Goal: Information Seeking & Learning: Learn about a topic

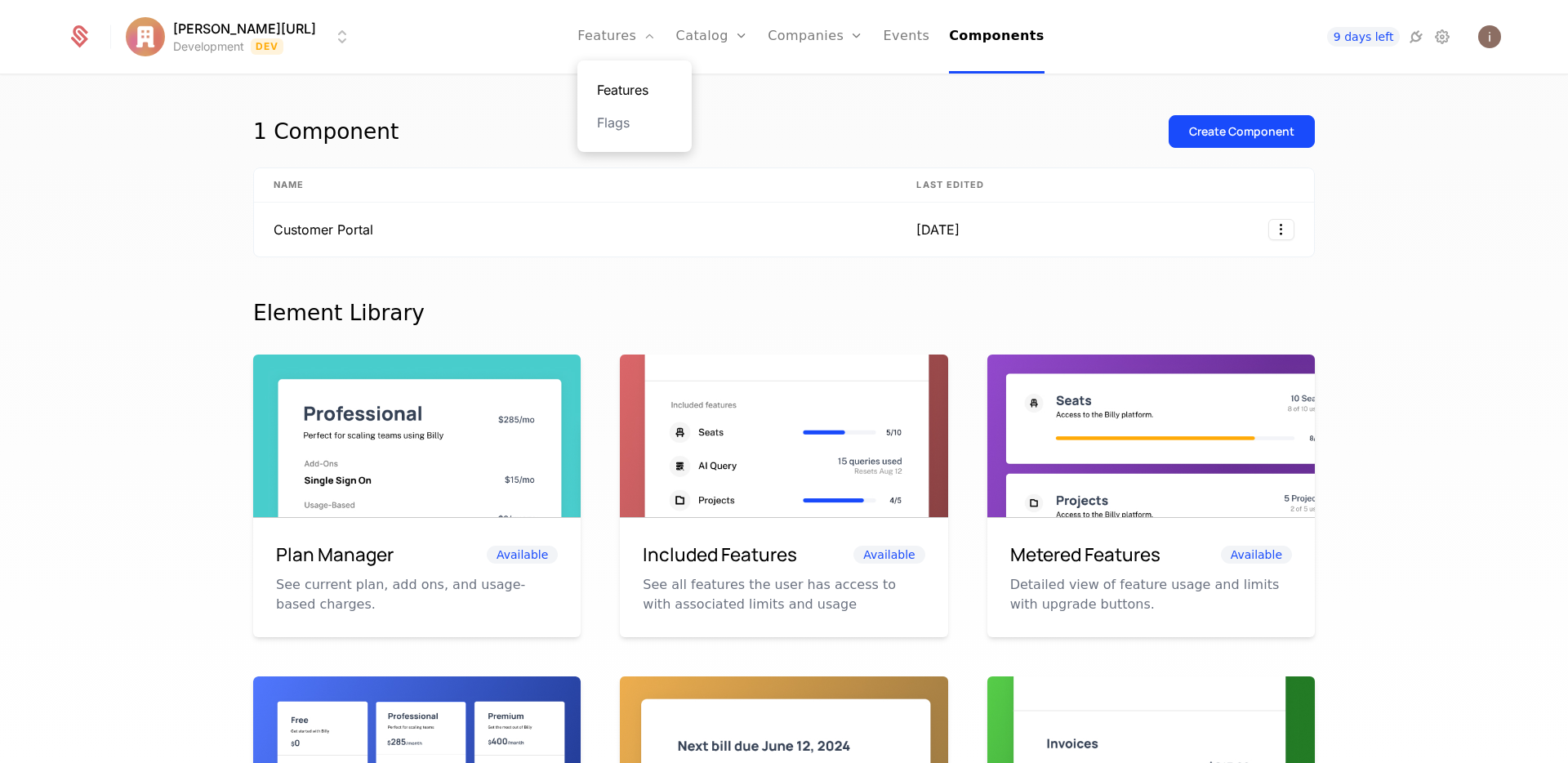
click at [625, 90] on link "Features" at bounding box center [634, 89] width 75 height 20
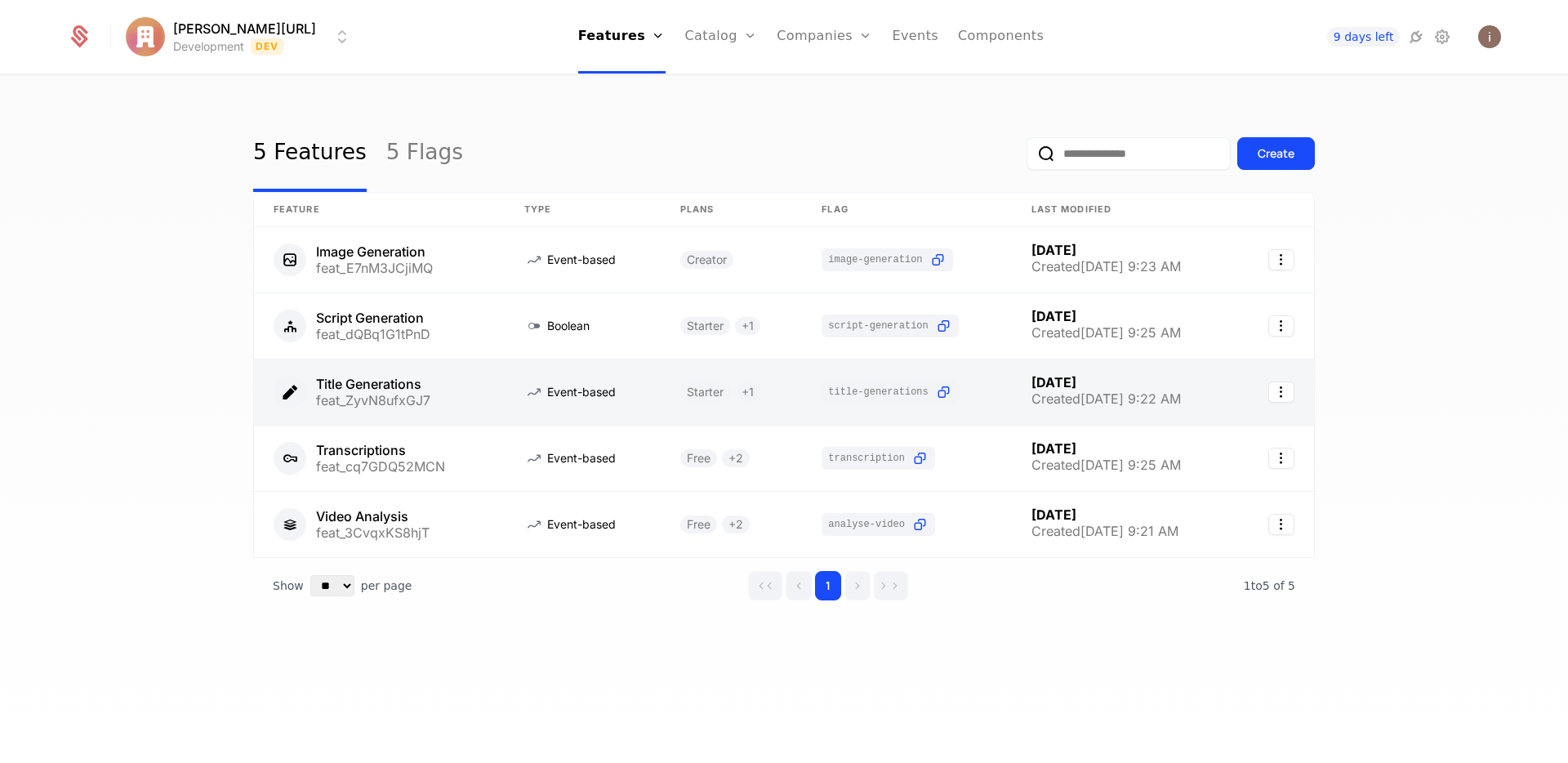
click at [434, 401] on link at bounding box center [379, 392] width 251 height 66
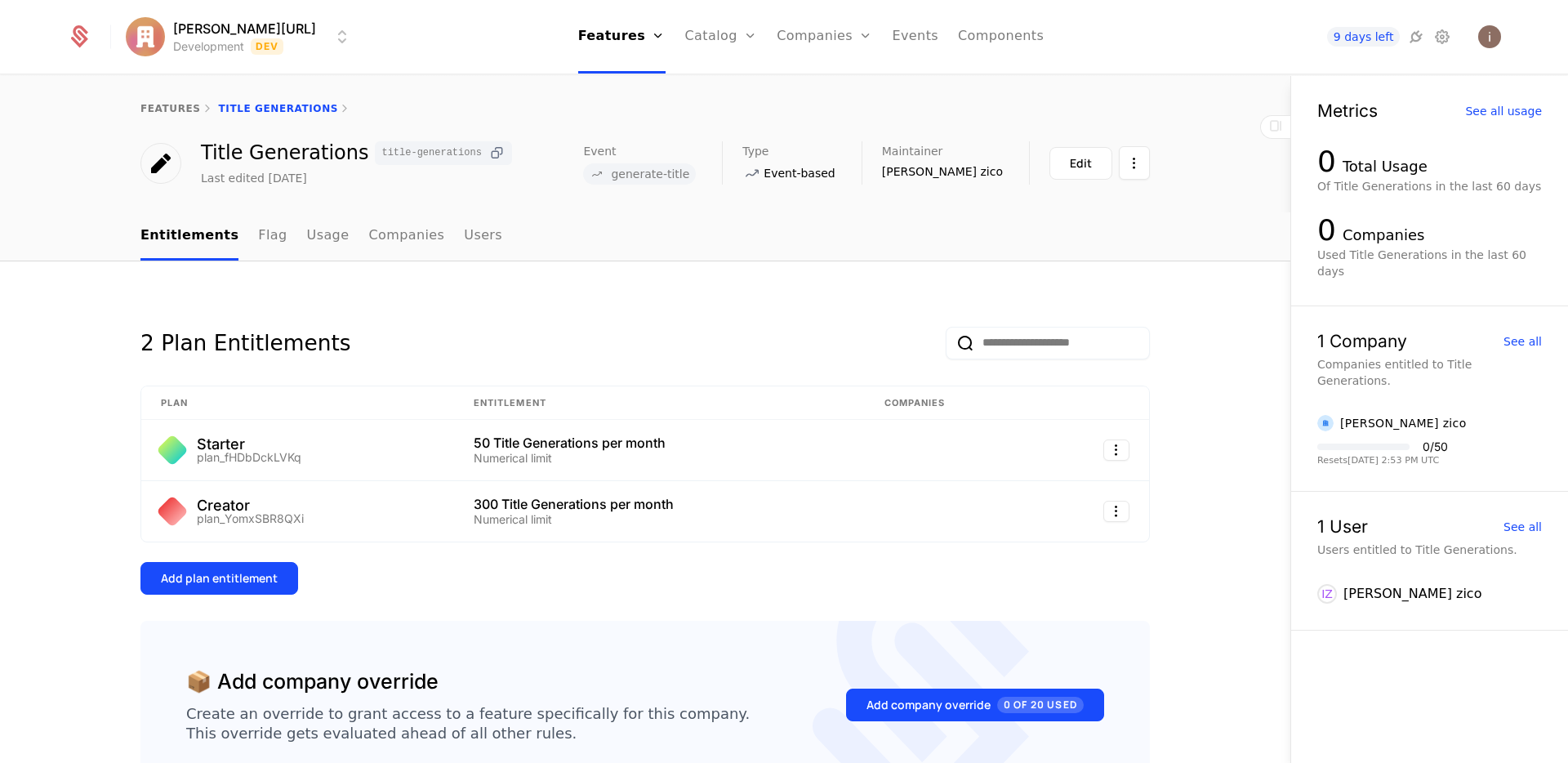
click at [489, 150] on icon at bounding box center [497, 153] width 17 height 17
drag, startPoint x: 760, startPoint y: 179, endPoint x: 726, endPoint y: 176, distance: 34.1
click at [722, 179] on div "Event generate-title" at bounding box center [653, 163] width 139 height 43
drag, startPoint x: 678, startPoint y: 173, endPoint x: 773, endPoint y: 179, distance: 95.2
click at [722, 179] on div "Event generate-title" at bounding box center [653, 163] width 139 height 43
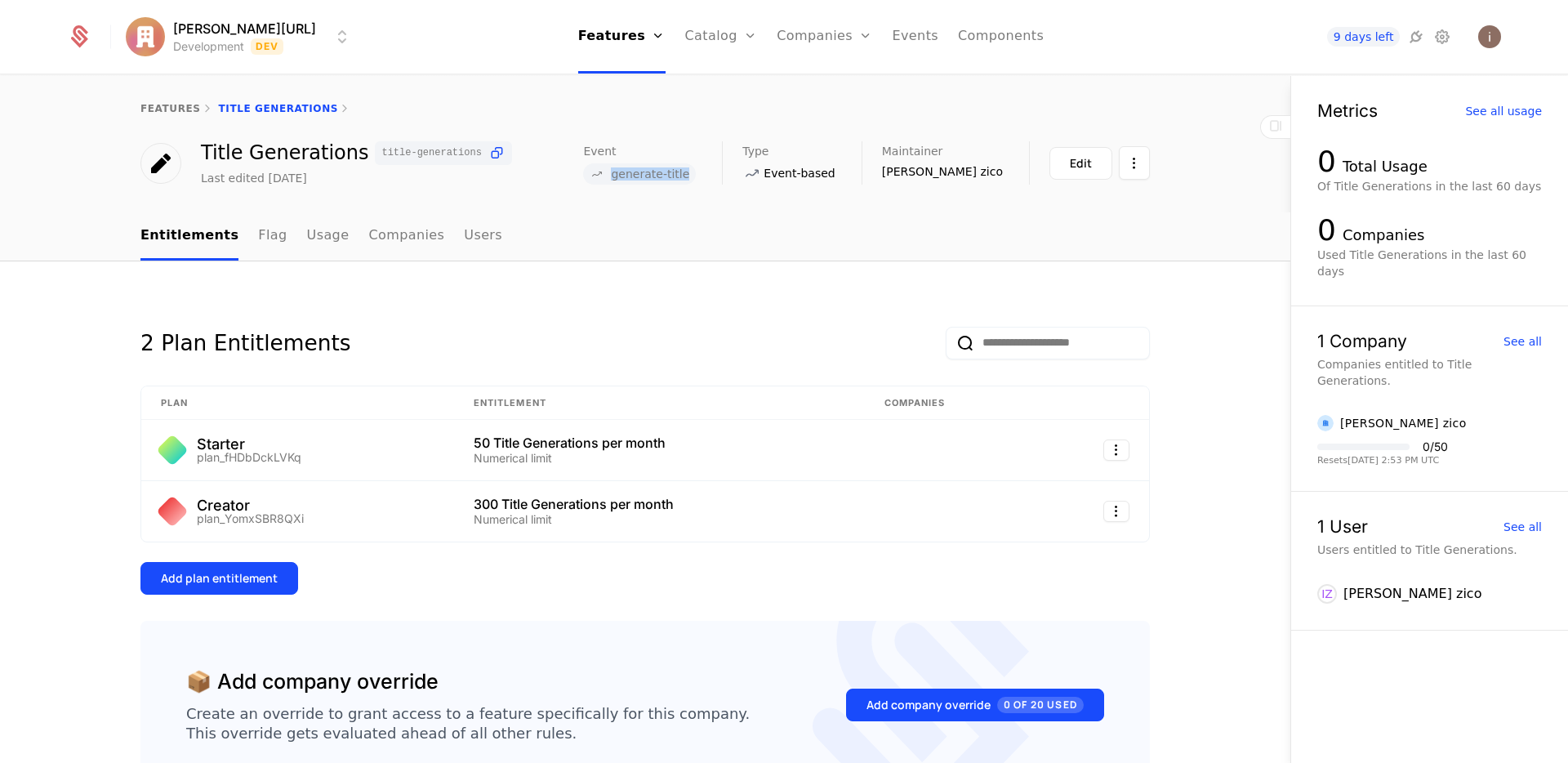
copy span "generate-title"
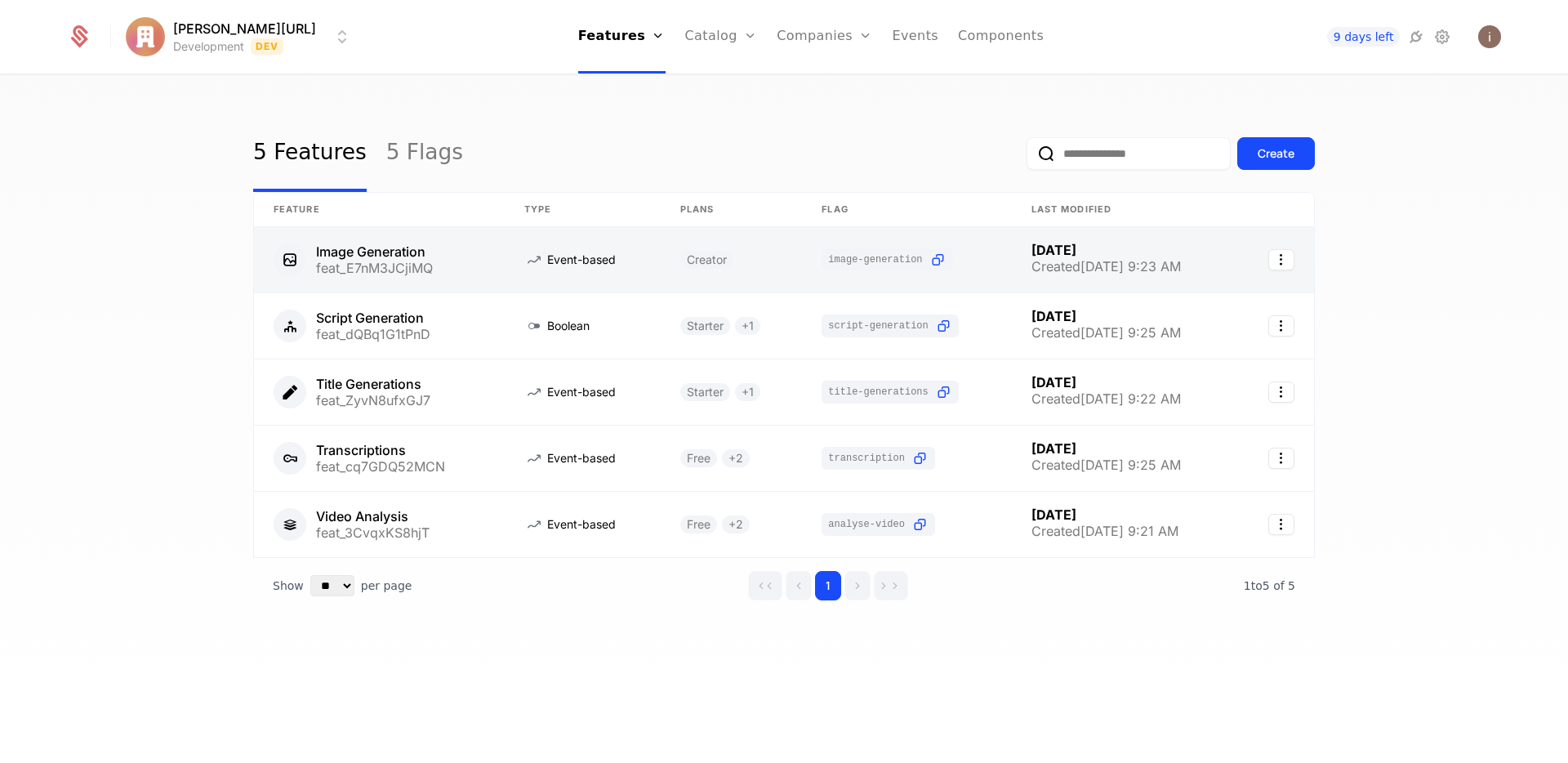
click at [377, 258] on link at bounding box center [379, 260] width 251 height 66
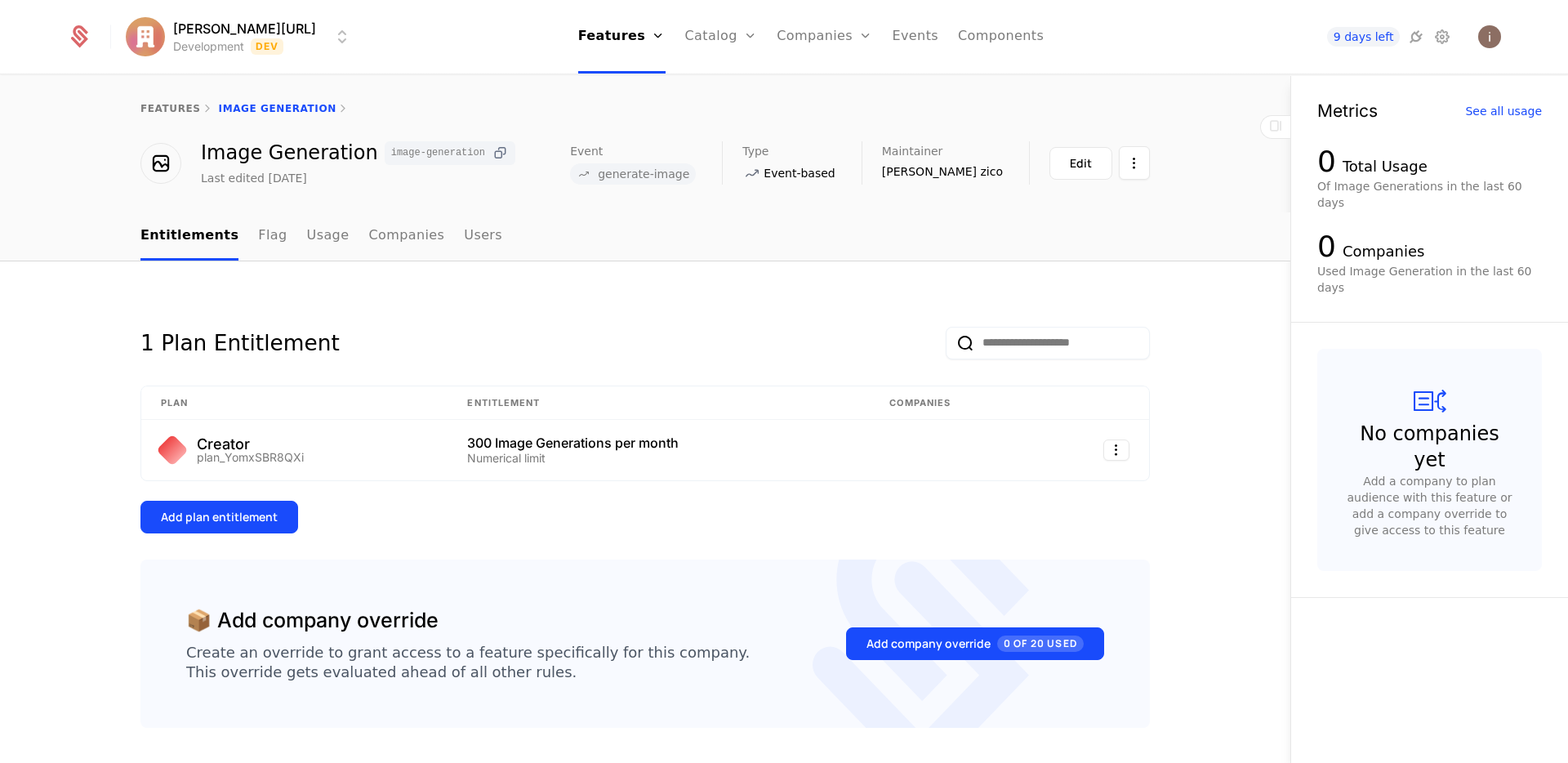
click at [491, 154] on icon at bounding box center [500, 153] width 17 height 17
drag, startPoint x: 739, startPoint y: 181, endPoint x: 659, endPoint y: 182, distance: 80.0
click at [659, 182] on span "generate-image" at bounding box center [633, 174] width 126 height 22
copy span "generate-image"
click at [689, 172] on span "generate-image" at bounding box center [643, 174] width 91 height 11
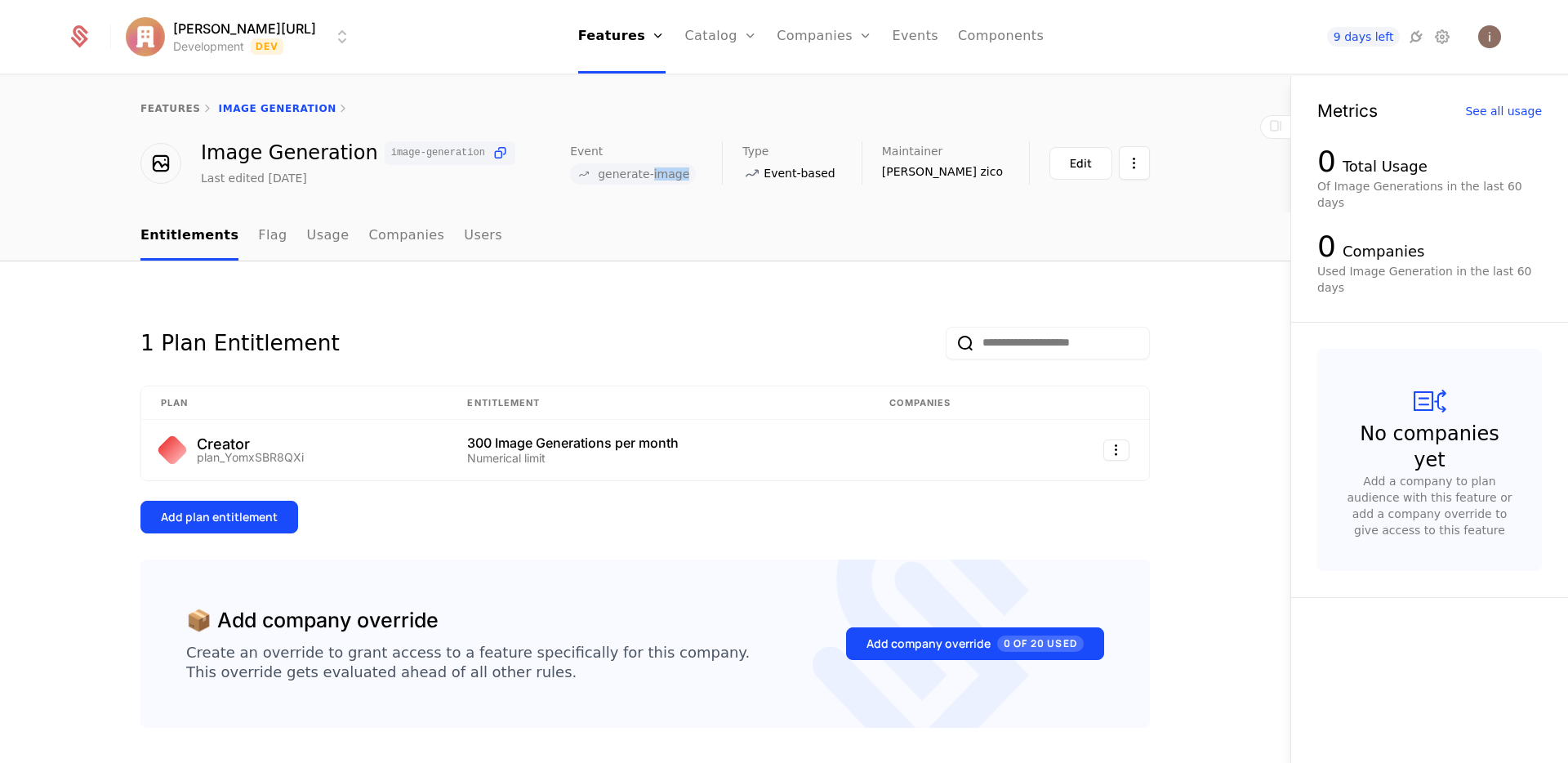
click at [689, 172] on span "generate-image" at bounding box center [643, 174] width 91 height 11
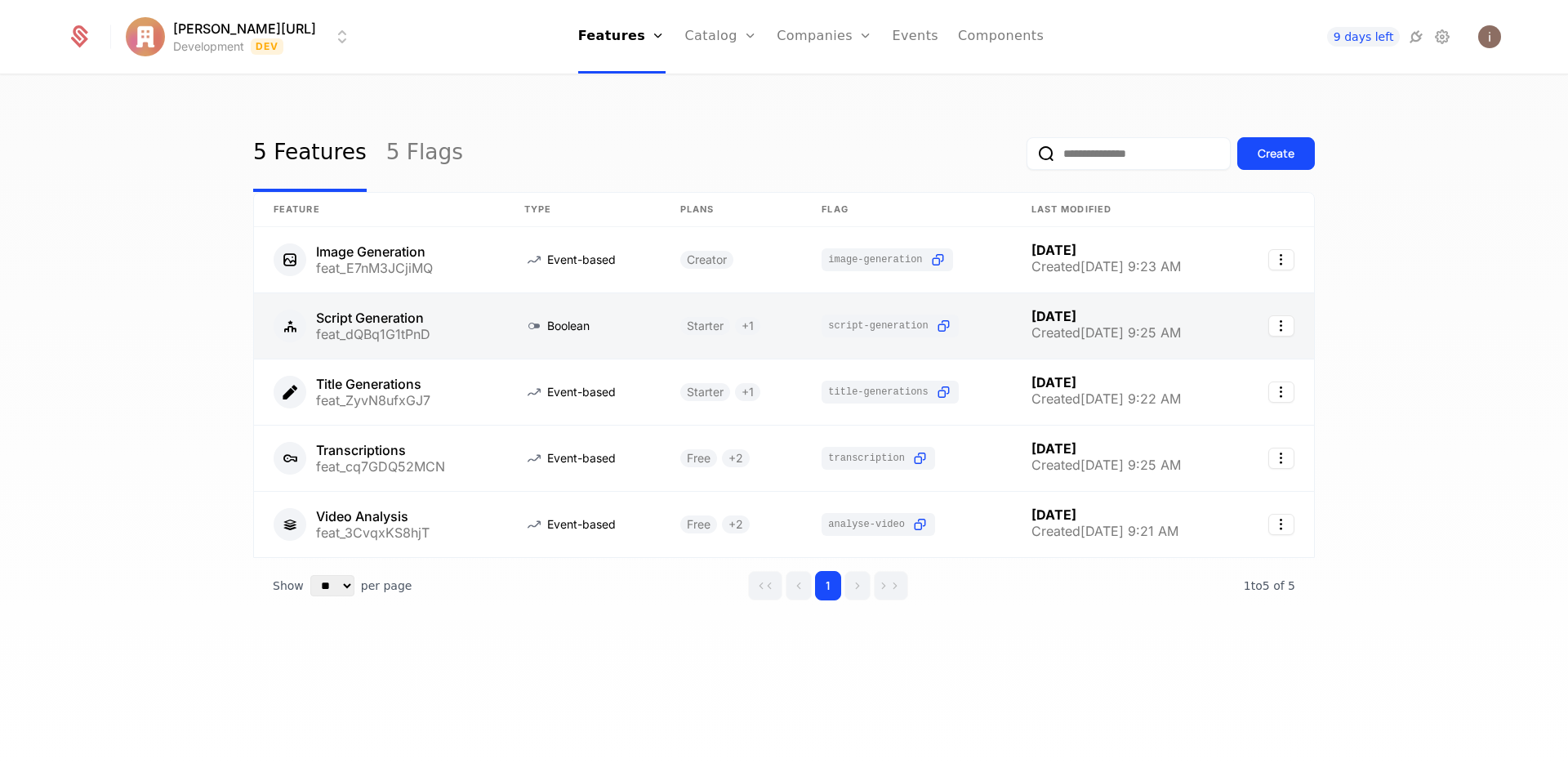
click at [386, 312] on link at bounding box center [379, 326] width 251 height 66
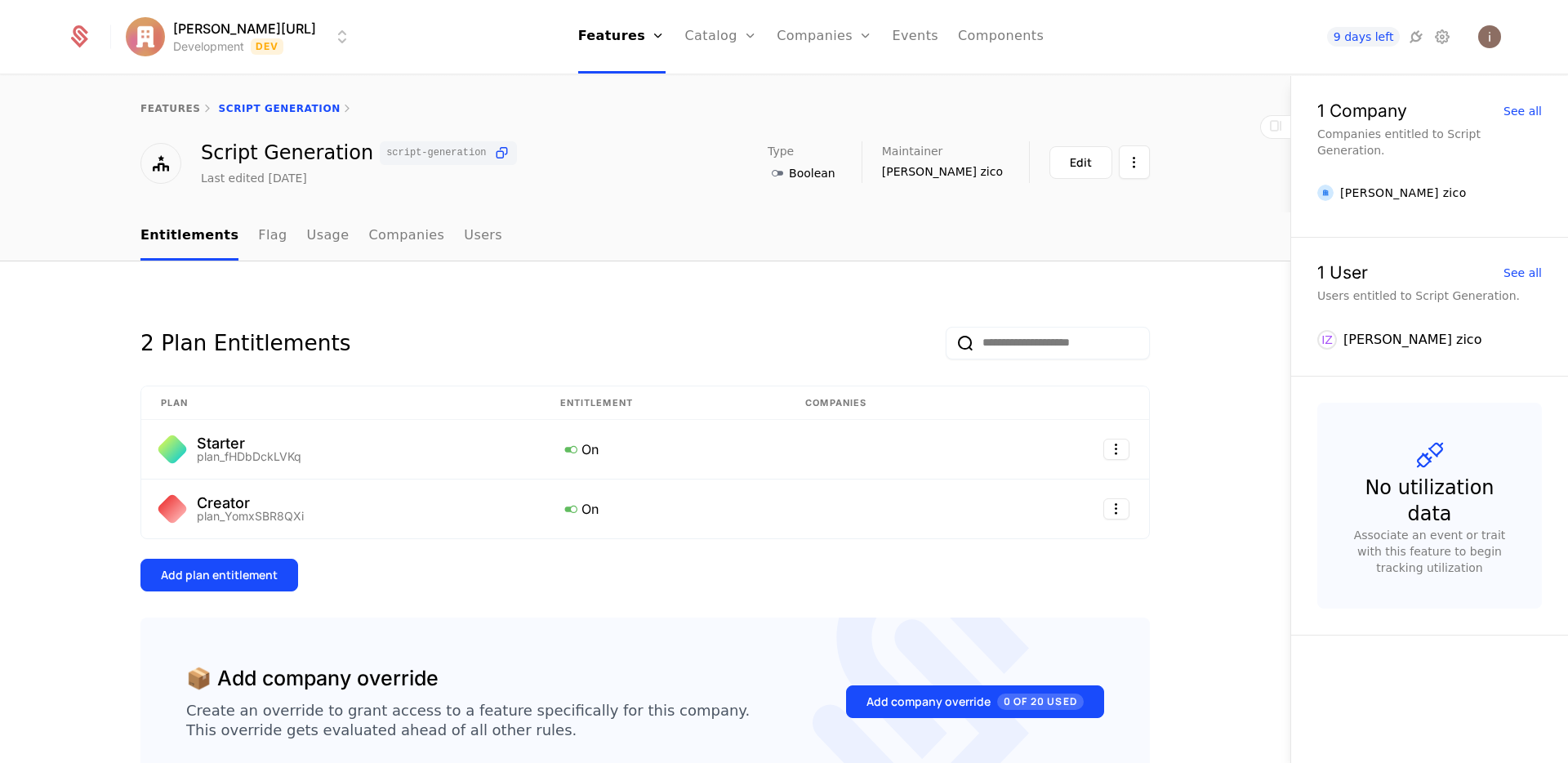
click at [436, 151] on span "script-generation" at bounding box center [436, 152] width 100 height 9
copy span "script-generation"
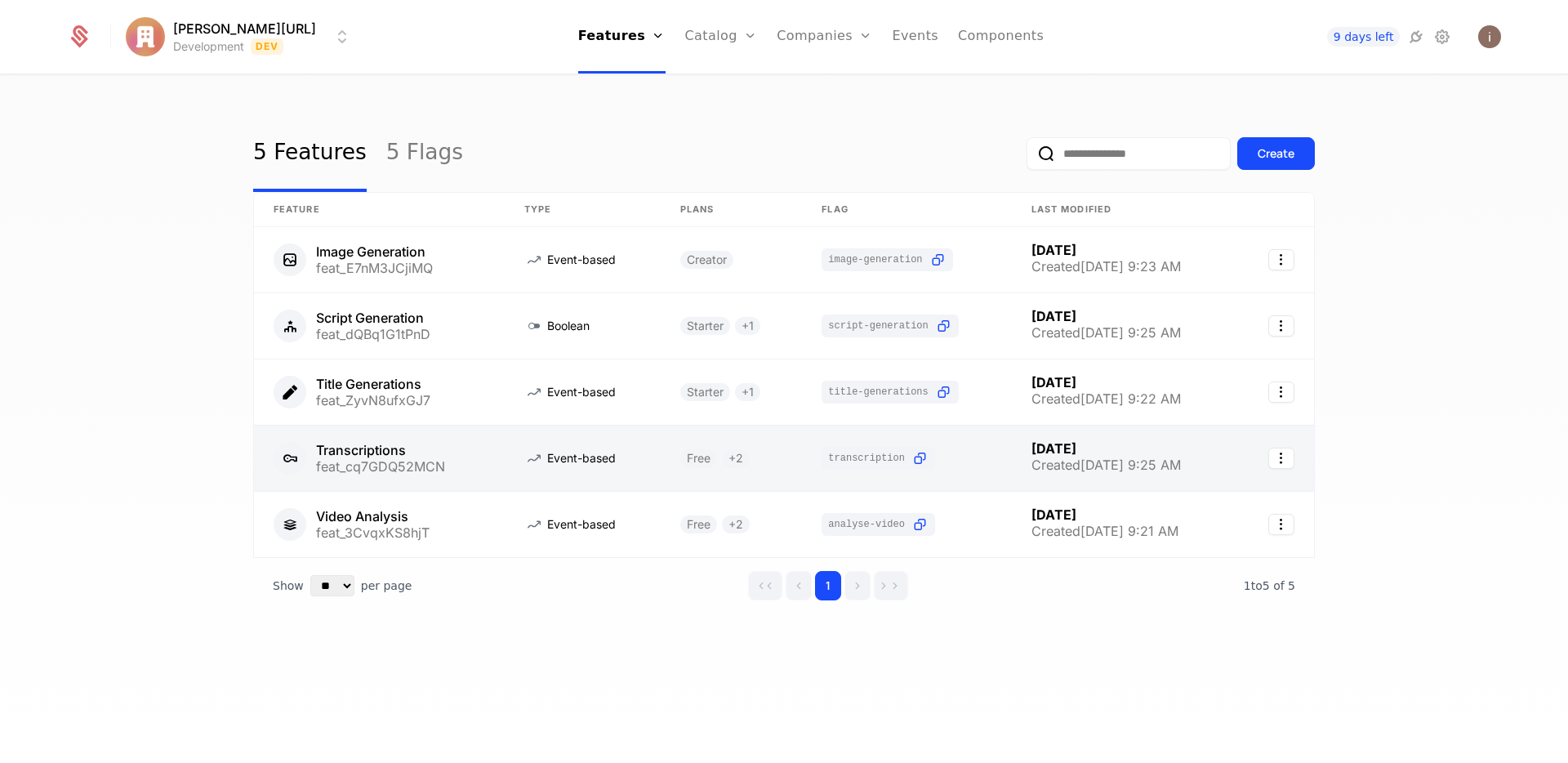
click at [404, 449] on link at bounding box center [379, 459] width 251 height 66
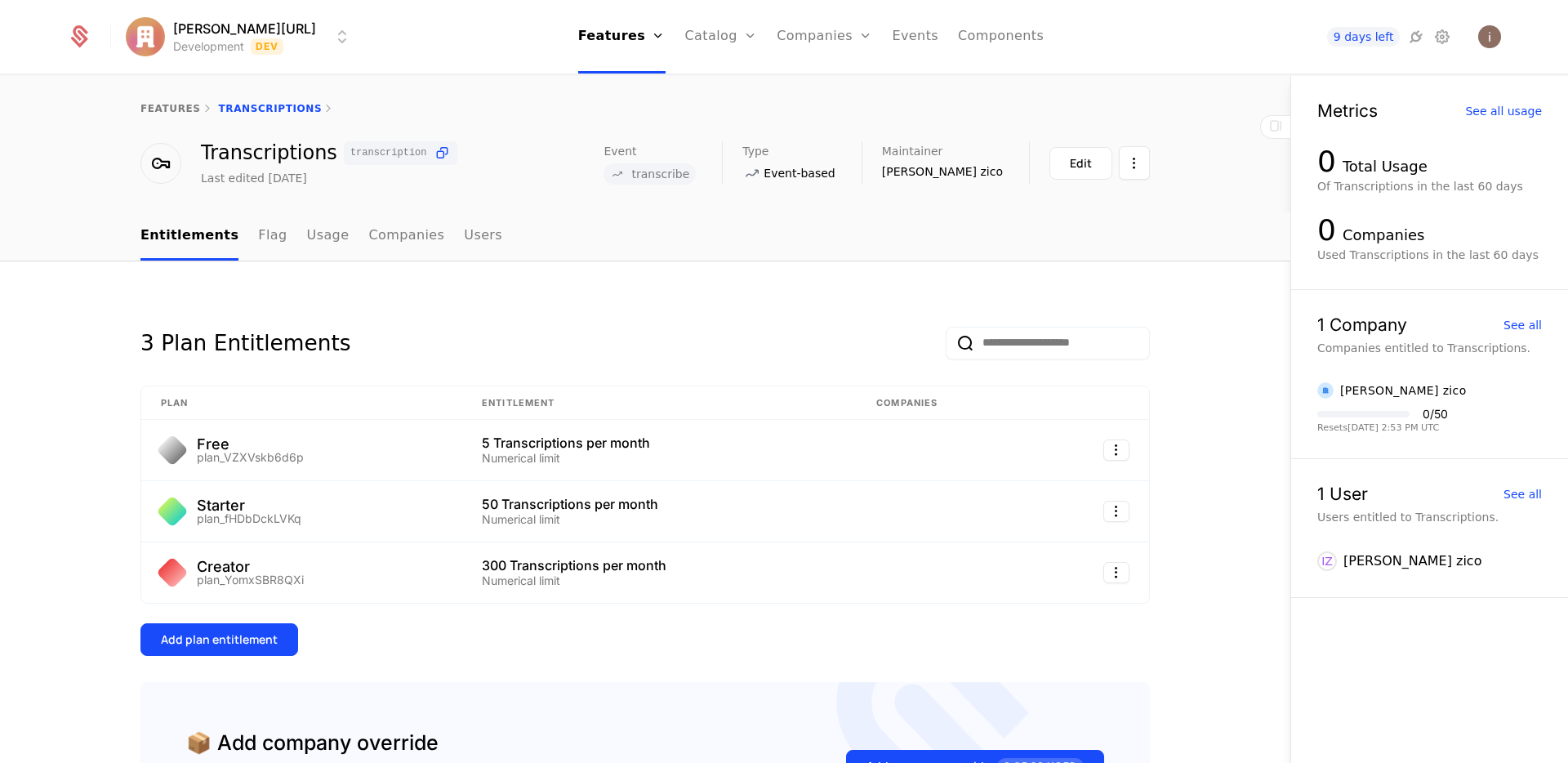
click at [689, 170] on span "transcribe" at bounding box center [660, 174] width 58 height 11
copy span "transcribe"
click at [362, 153] on span "transcription" at bounding box center [389, 152] width 77 height 9
click at [433, 155] on icon at bounding box center [442, 153] width 17 height 17
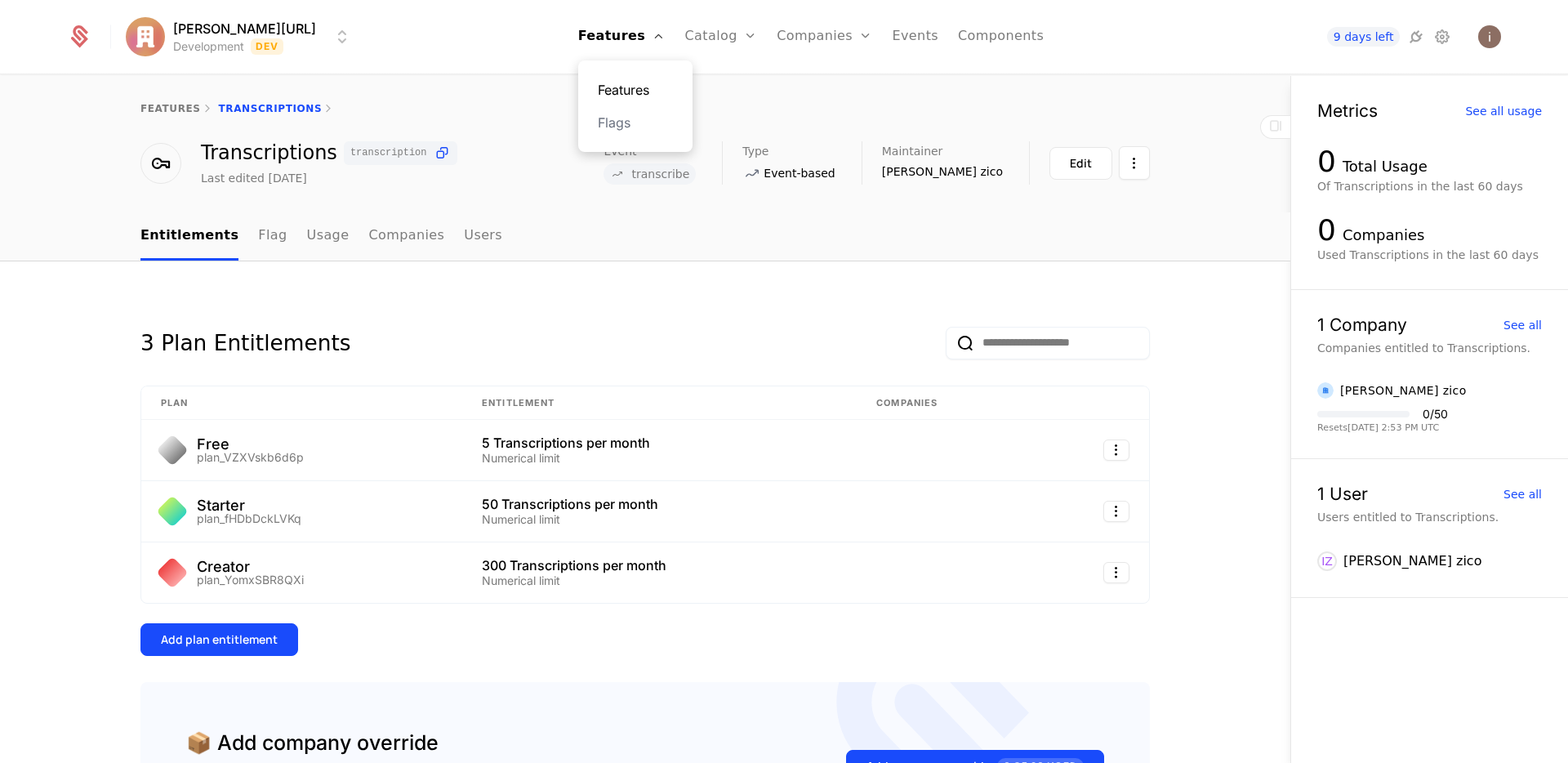
click at [624, 93] on link "Features" at bounding box center [635, 89] width 75 height 20
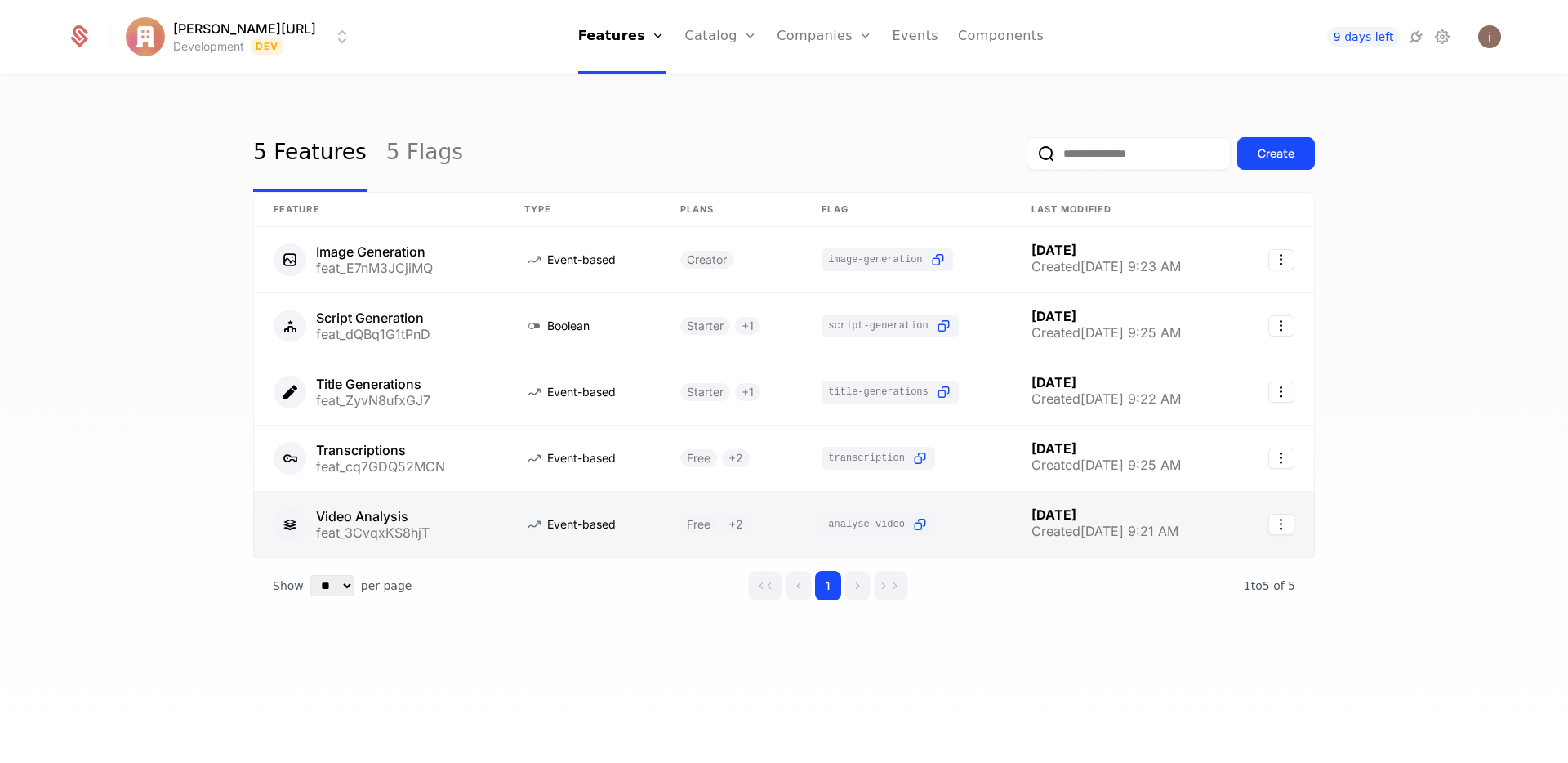
click at [439, 534] on link at bounding box center [379, 524] width 251 height 66
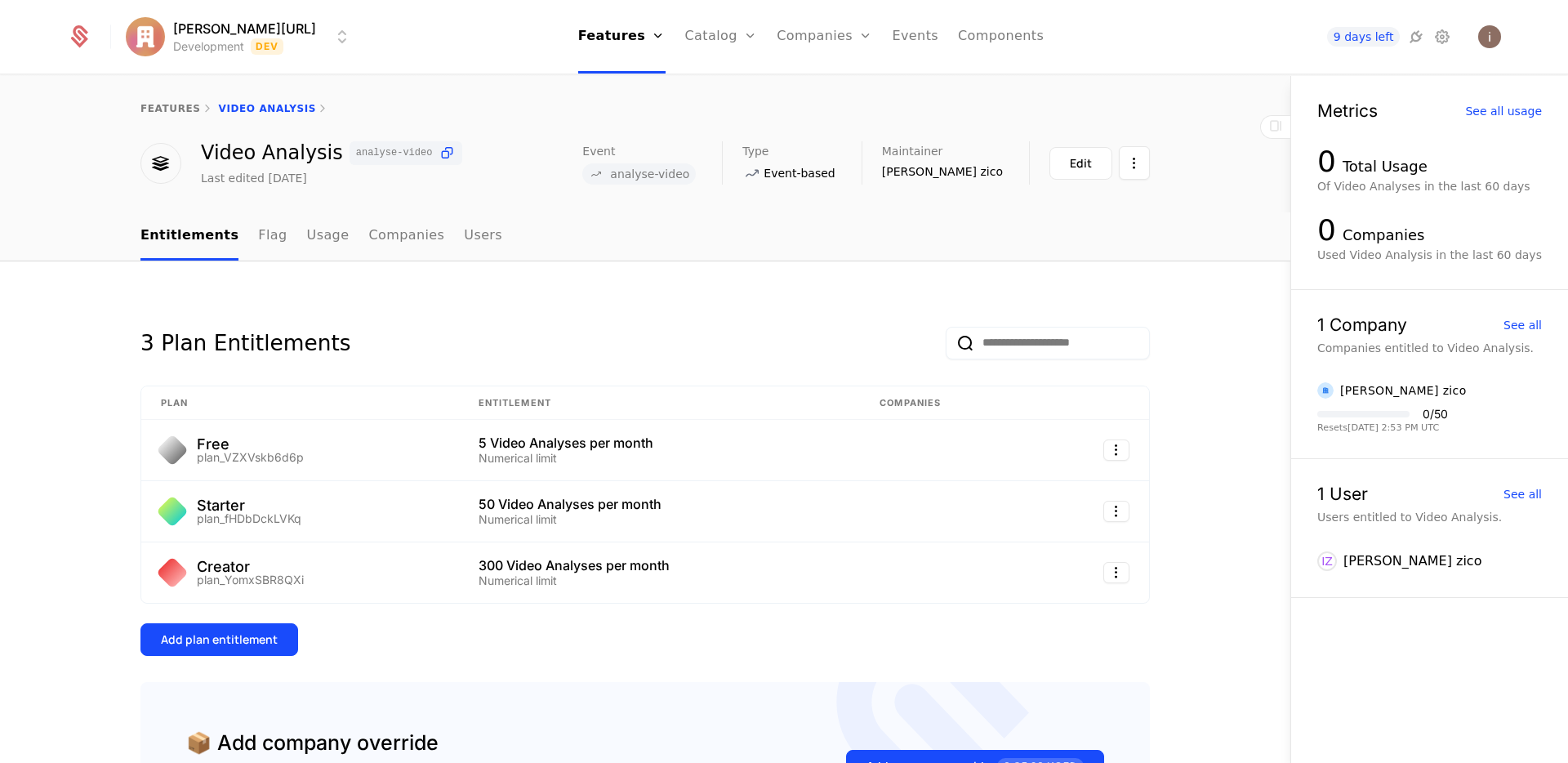
click at [397, 155] on span "analyse-video" at bounding box center [395, 152] width 77 height 9
copy span "analyse-video"
drag, startPoint x: 687, startPoint y: 205, endPoint x: 713, endPoint y: 192, distance: 29.1
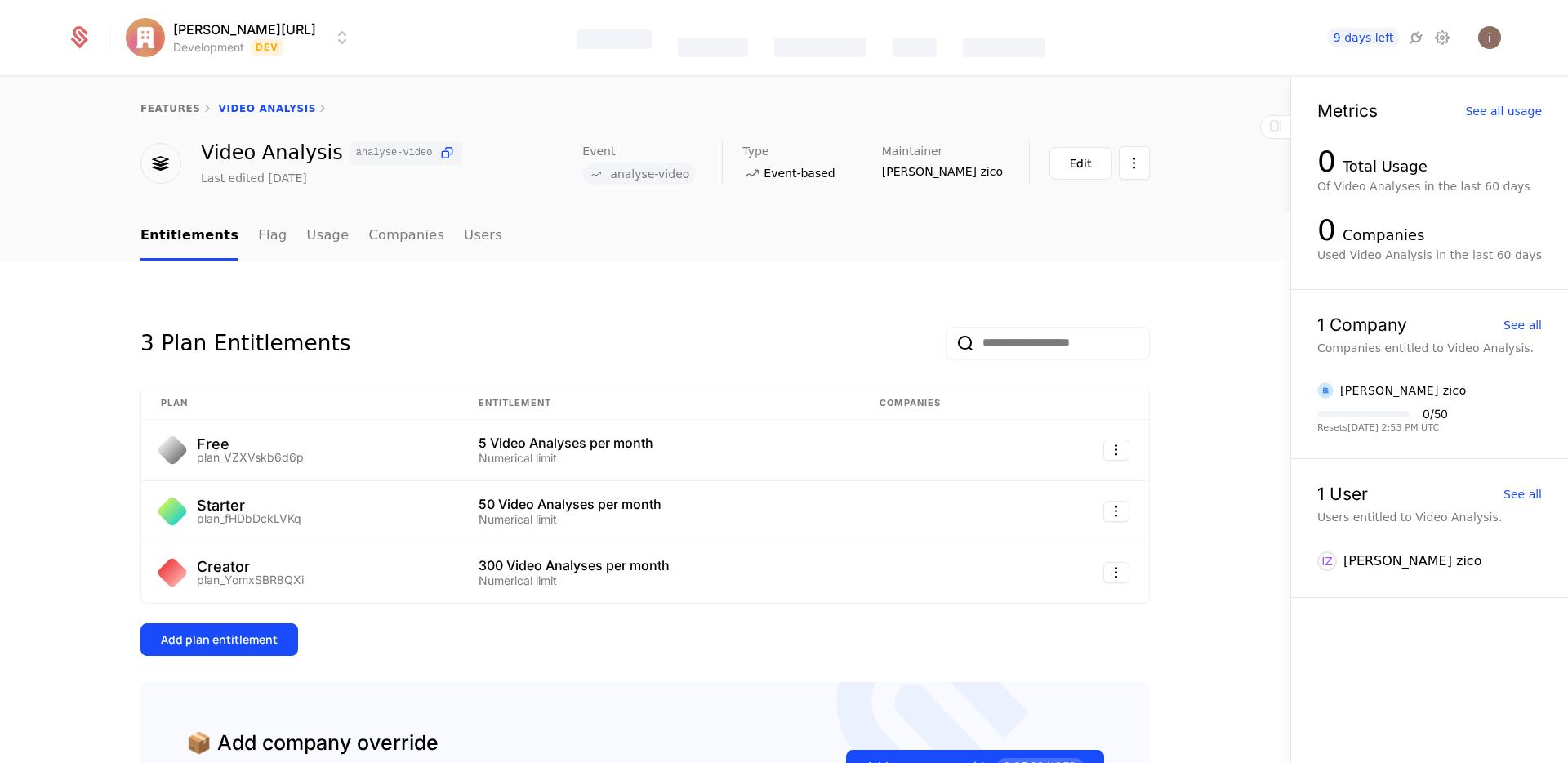
click at [692, 202] on div "features Video Analysis Video Analysis analyse-video Last edited [DATE] Event a…" at bounding box center [644, 144] width 1290 height 136
drag, startPoint x: 752, startPoint y: 178, endPoint x: 673, endPoint y: 174, distance: 79.1
click at [673, 174] on span "analyse-video" at bounding box center [639, 174] width 114 height 22
copy span "analyse-video"
